Goal: Task Accomplishment & Management: Manage account settings

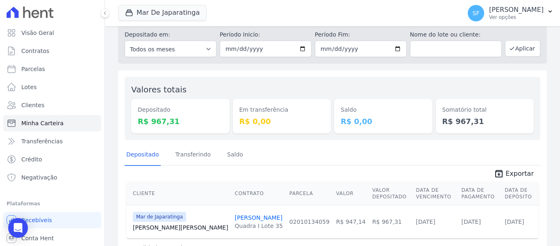
scroll to position [41, 0]
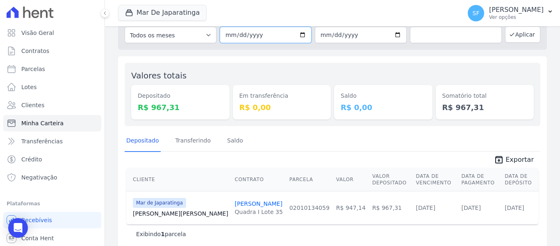
click at [301, 34] on input "[DATE]" at bounding box center [266, 35] width 92 height 16
type input "[DATE]"
click at [395, 35] on input "[DATE]" at bounding box center [361, 35] width 92 height 16
type input "[DATE]"
click at [447, 61] on div "Valores totais Depositado R$ 967,31 Em transferência R$ 0,00 [GEOGRAPHIC_DATA] …" at bounding box center [332, 153] width 429 height 195
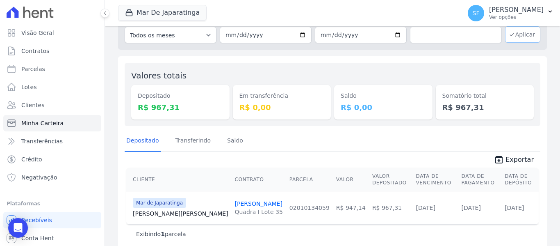
click at [524, 37] on button "Aplicar" at bounding box center [522, 34] width 35 height 16
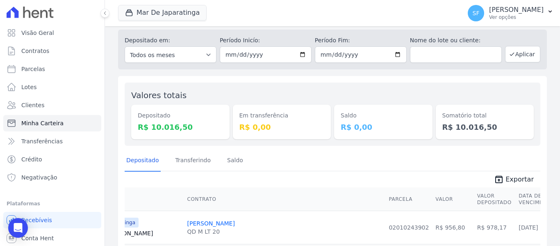
scroll to position [41, 0]
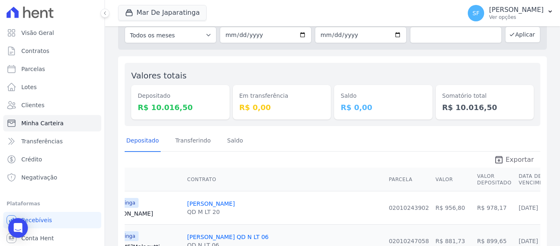
click at [515, 164] on span "Exportar" at bounding box center [520, 160] width 28 height 10
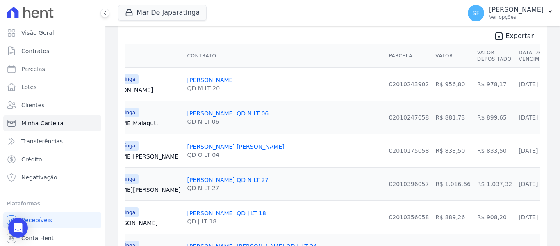
scroll to position [164, 0]
drag, startPoint x: 186, startPoint y: 80, endPoint x: 239, endPoint y: 98, distance: 56.0
click at [187, 80] on link "[PERSON_NAME]" at bounding box center [211, 80] width 48 height 7
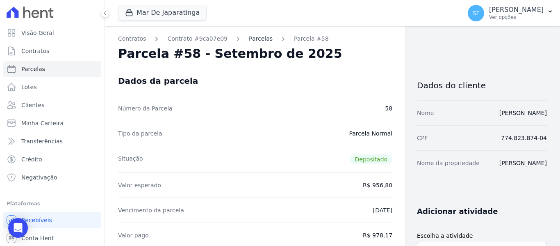
click at [249, 40] on link "Parcelas" at bounding box center [261, 38] width 24 height 9
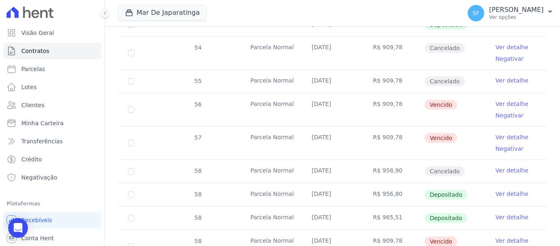
scroll to position [333, 0]
click at [496, 77] on link "Ver detalhe" at bounding box center [512, 81] width 33 height 8
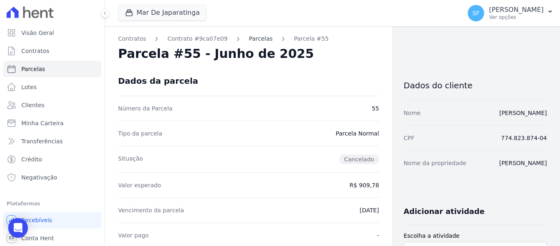
click at [249, 39] on link "Parcelas" at bounding box center [261, 38] width 24 height 9
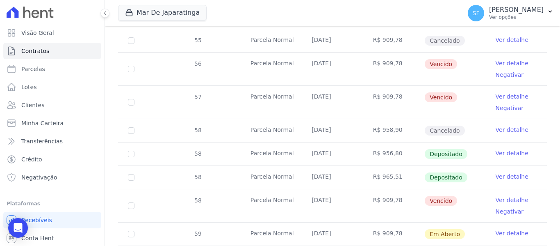
scroll to position [415, 0]
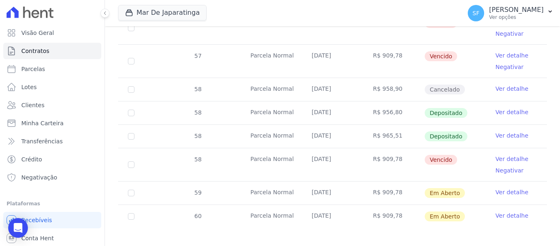
click at [502, 84] on link "Ver detalhe" at bounding box center [512, 88] width 33 height 8
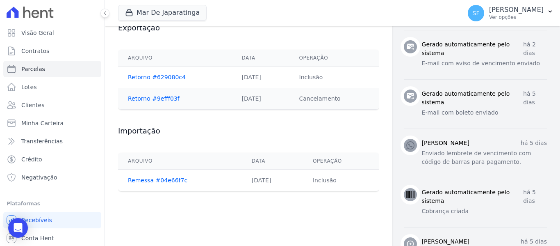
scroll to position [395, 0]
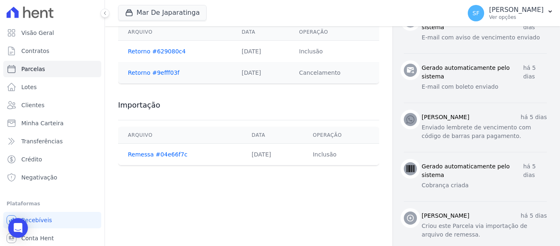
click at [156, 151] on link "Remessa #04e66f7c" at bounding box center [157, 154] width 59 height 7
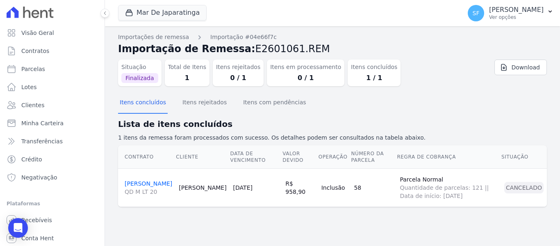
click at [137, 182] on link "HELENO LUCIANO GONCALVES QD M LT 20" at bounding box center [149, 188] width 48 height 16
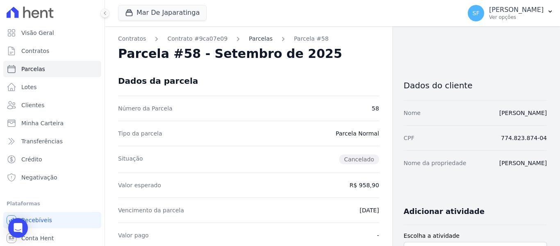
click at [254, 37] on link "Parcelas" at bounding box center [261, 38] width 24 height 9
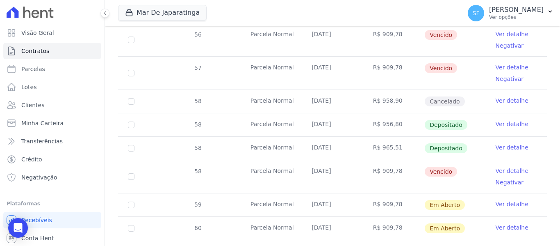
scroll to position [415, 0]
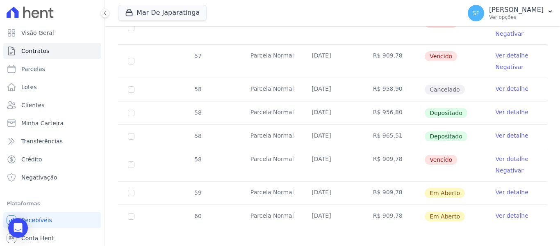
click at [497, 84] on link "Ver detalhe" at bounding box center [512, 88] width 33 height 8
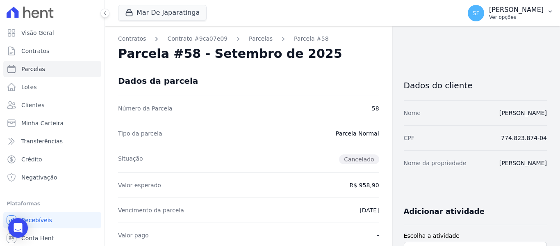
click at [518, 14] on p "[PERSON_NAME]" at bounding box center [516, 10] width 55 height 8
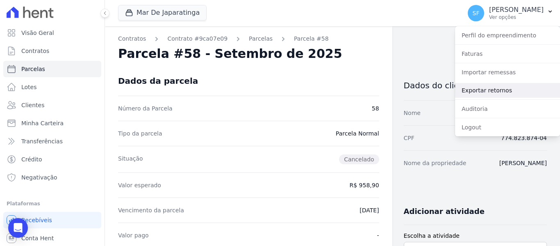
click at [485, 88] on link "Exportar retornos" at bounding box center [507, 90] width 105 height 15
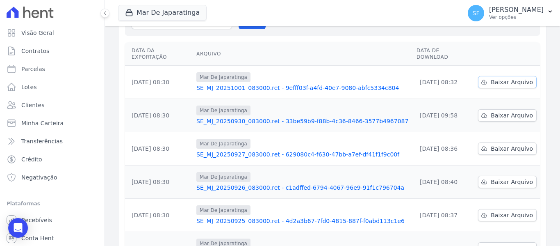
scroll to position [109, 0]
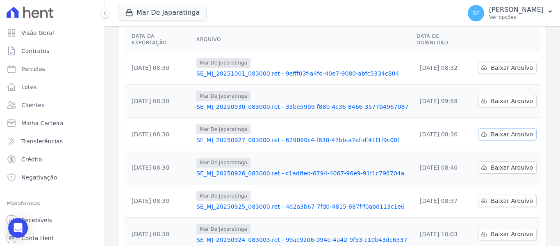
click at [501, 130] on span "Baixar Arquivo" at bounding box center [512, 134] width 42 height 8
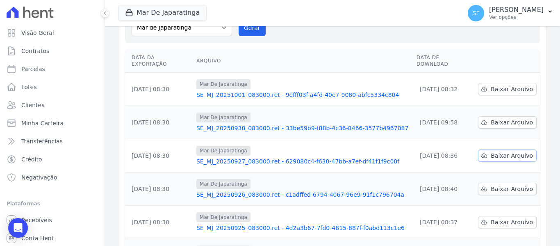
scroll to position [68, 0]
